Goal: Task Accomplishment & Management: Complete application form

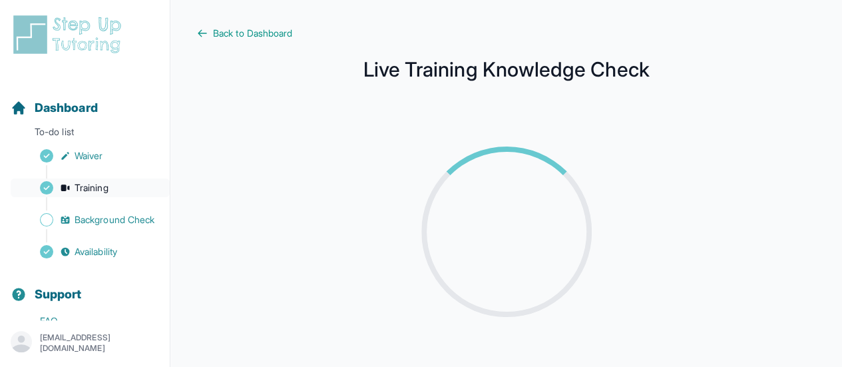
scroll to position [119, 0]
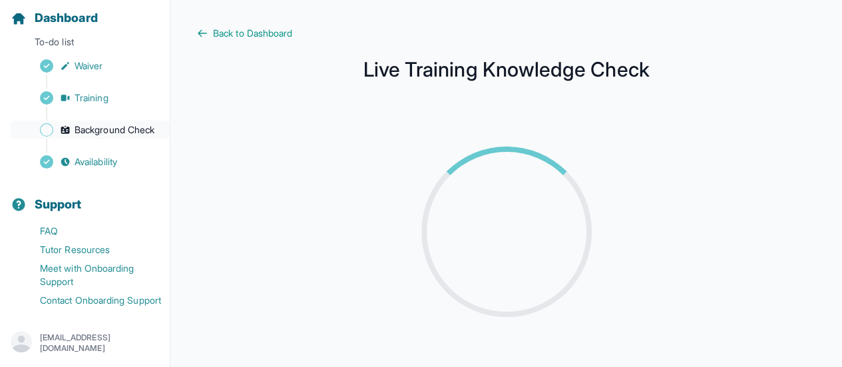
click at [90, 123] on span "Background Check" at bounding box center [115, 129] width 80 height 13
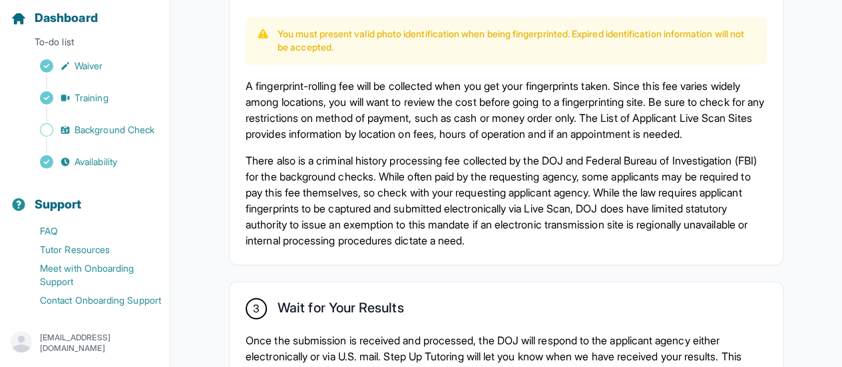
scroll to position [1156, 0]
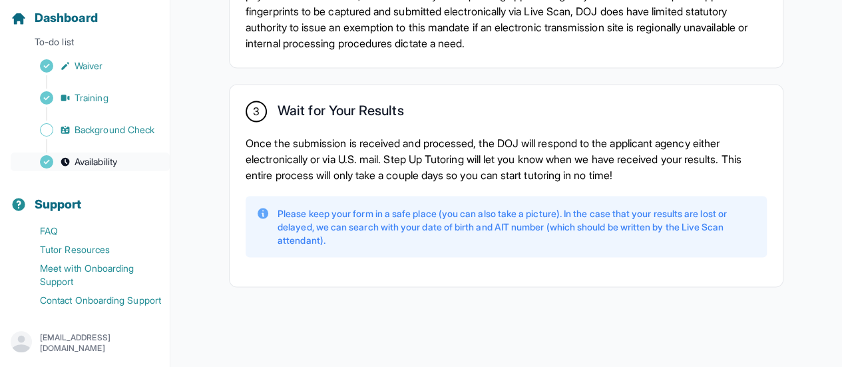
click at [92, 155] on span "Availability" at bounding box center [96, 161] width 43 height 13
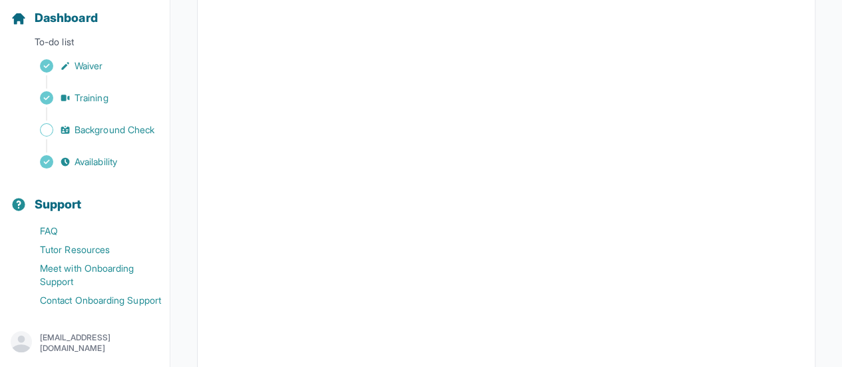
scroll to position [7, 0]
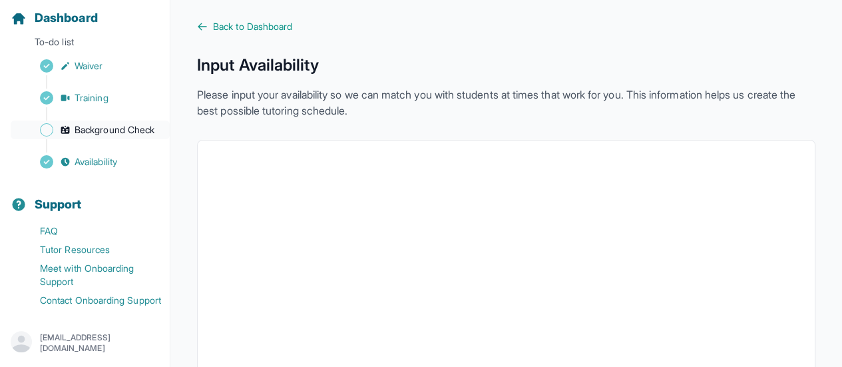
click at [102, 123] on span "Background Check" at bounding box center [115, 129] width 80 height 13
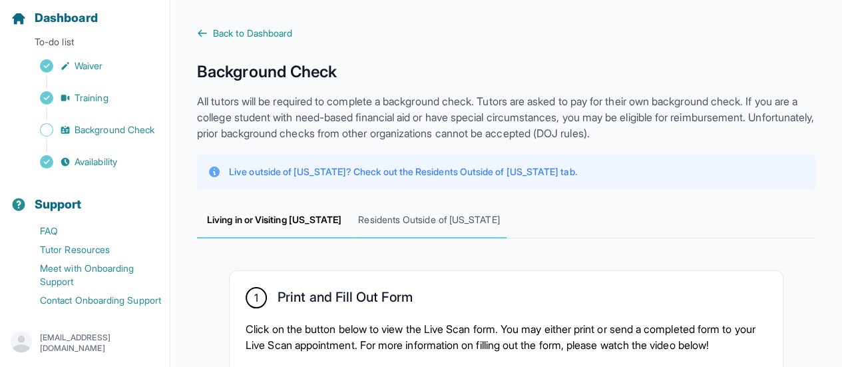
scroll to position [67, 0]
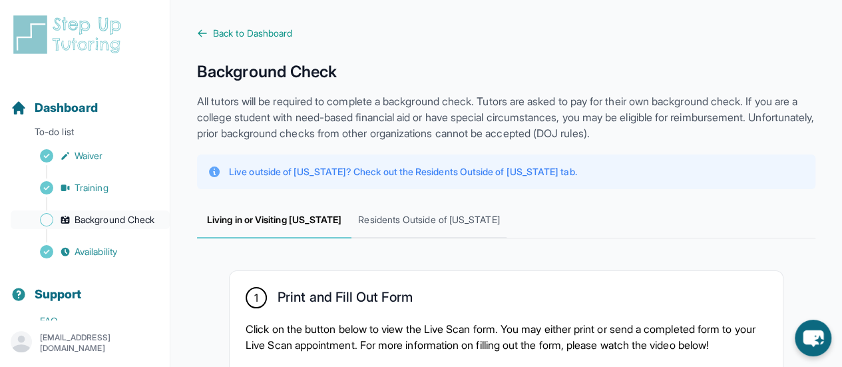
click at [103, 226] on span "Background Check" at bounding box center [115, 219] width 80 height 13
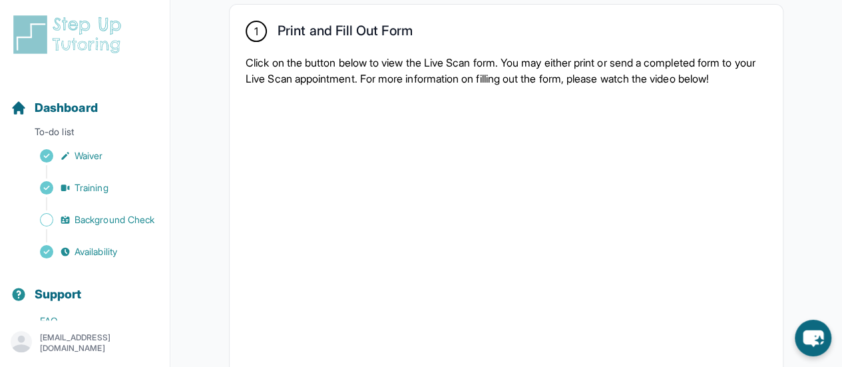
scroll to position [532, 0]
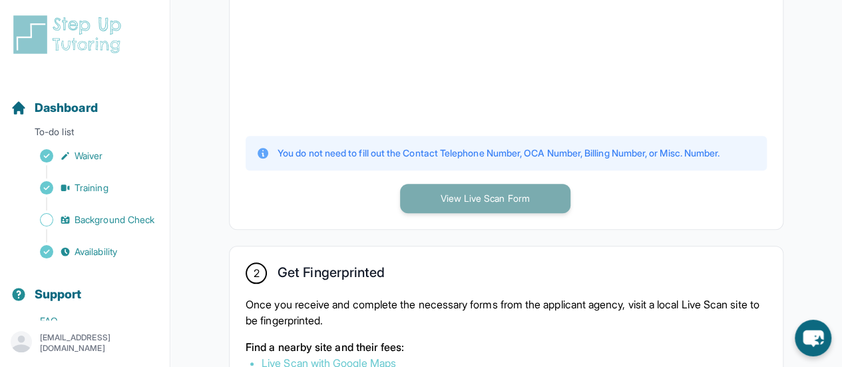
click at [488, 213] on button "View Live Scan Form" at bounding box center [485, 198] width 170 height 29
click at [490, 207] on button "View Live Scan Form" at bounding box center [485, 198] width 170 height 29
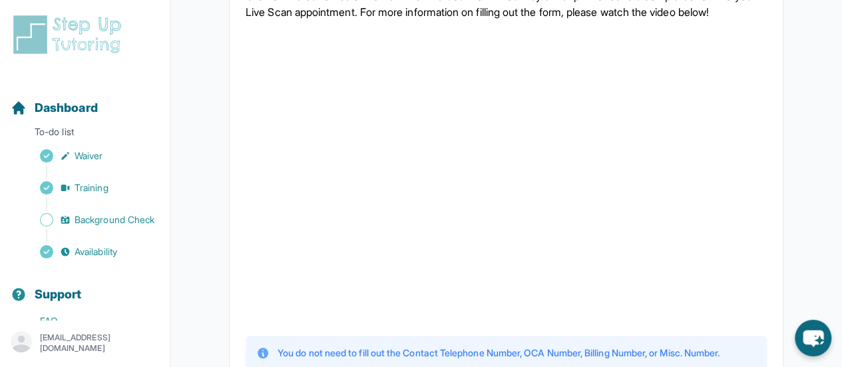
scroll to position [466, 0]
